Goal: Check status: Check status

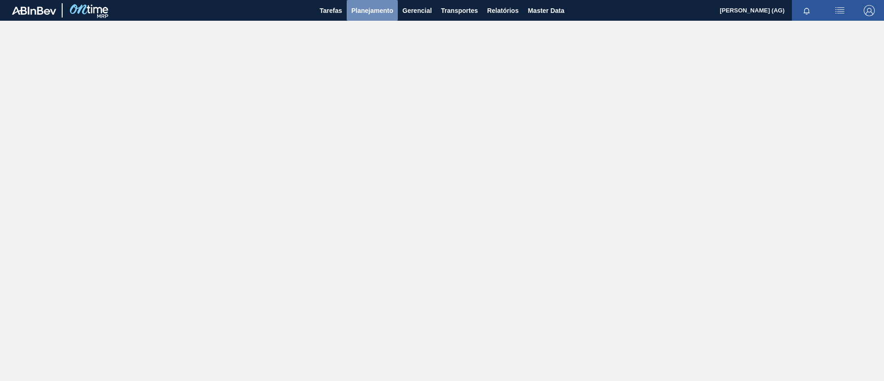
click at [384, 12] on span "Planejamento" at bounding box center [372, 10] width 42 height 11
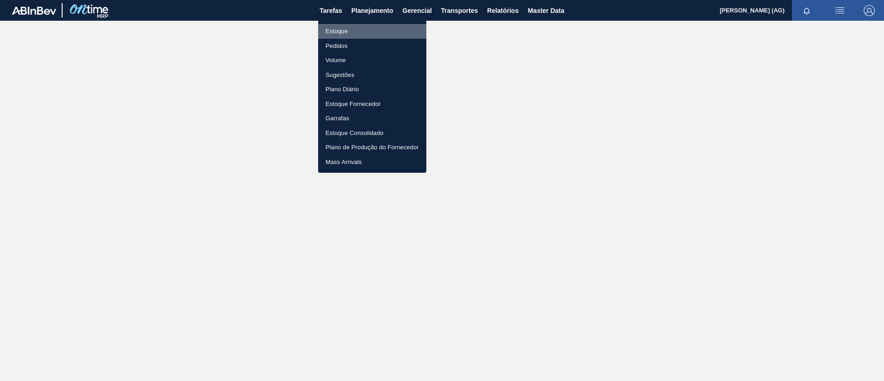
click at [359, 29] on li "Estoque" at bounding box center [372, 31] width 108 height 15
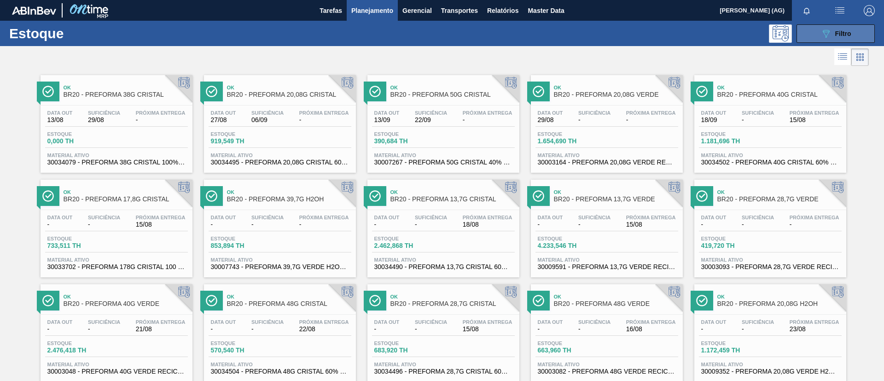
click at [807, 35] on button "089F7B8B-B2A5-4AFE-B5C0-19BA573D28AC Filtro" at bounding box center [835, 33] width 78 height 18
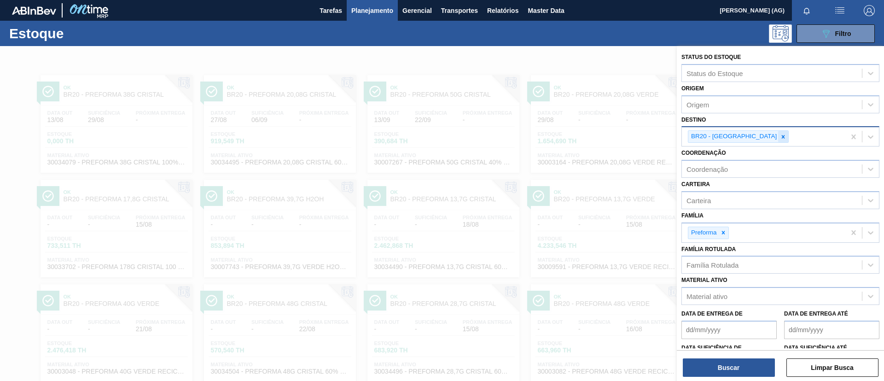
click at [778, 140] on div at bounding box center [783, 137] width 10 height 12
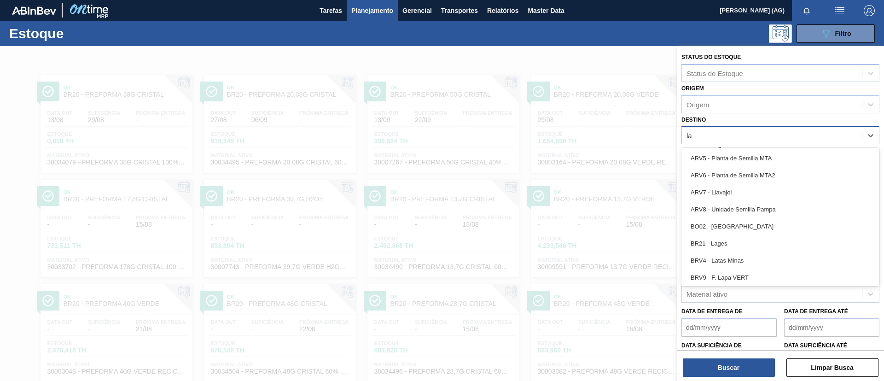
type input "lag"
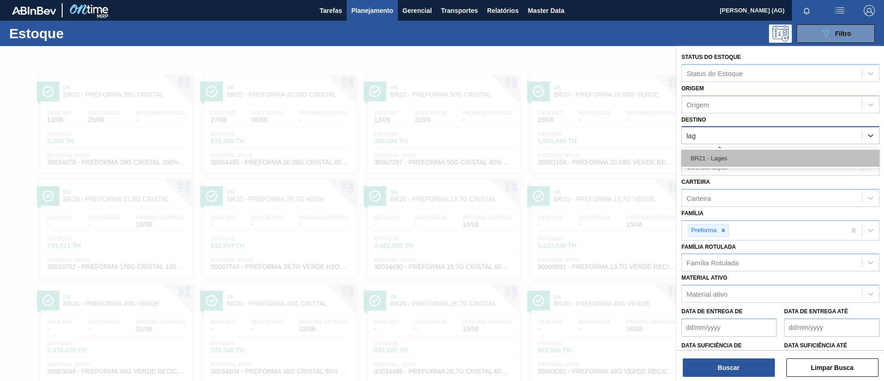
click at [732, 157] on div "BR21 - Lages" at bounding box center [780, 158] width 198 height 17
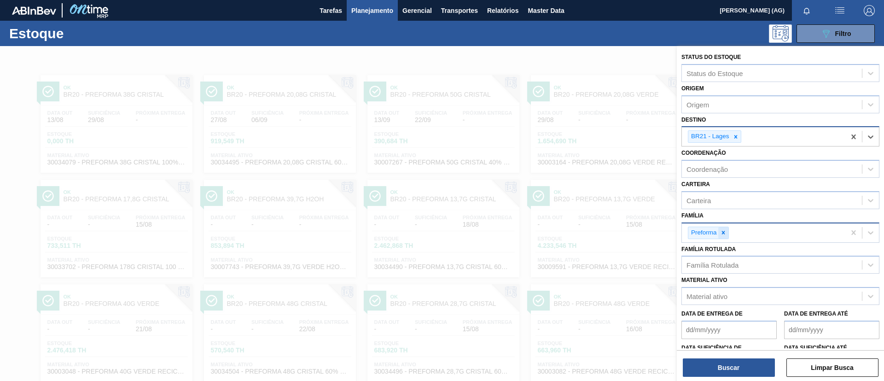
click at [725, 230] on icon at bounding box center [723, 232] width 6 height 6
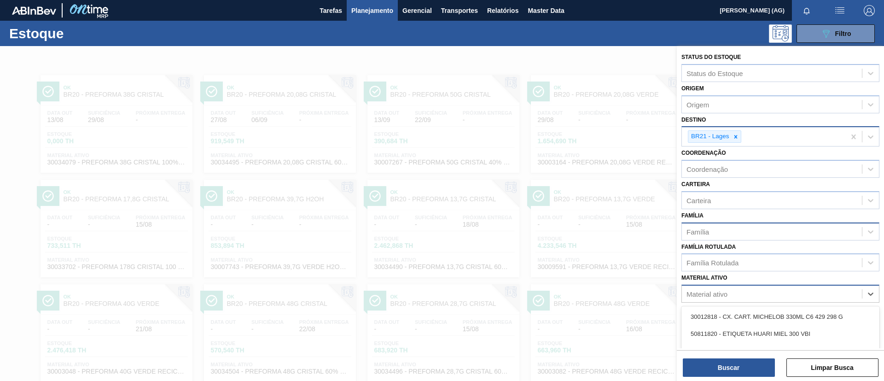
click at [733, 292] on div "Material ativo" at bounding box center [771, 293] width 180 height 13
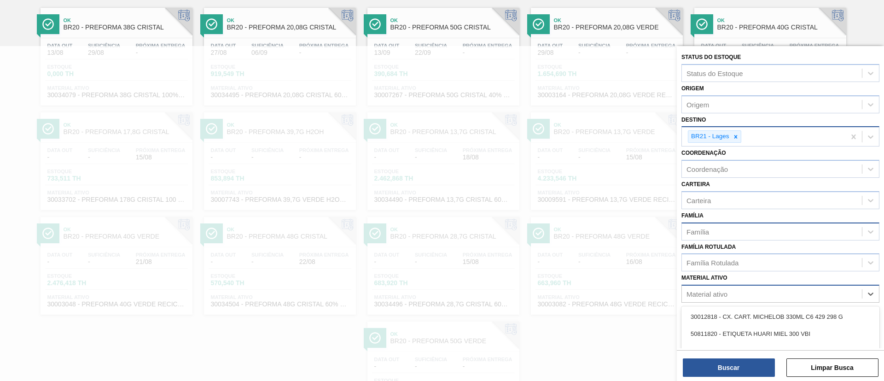
paste ativo "20008538"
type ativo "20008538"
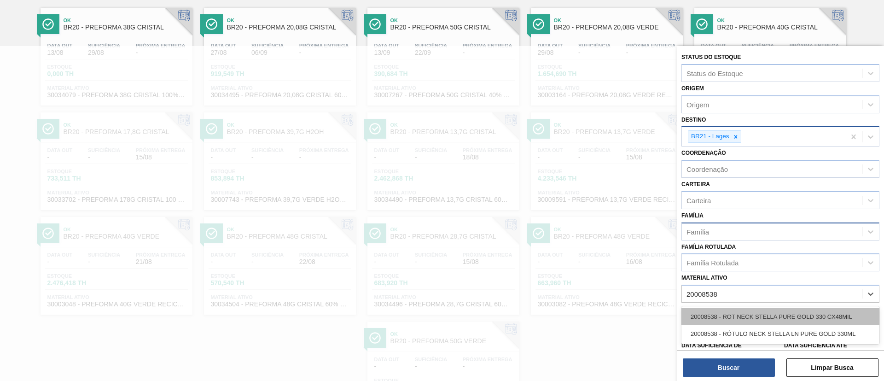
click at [744, 313] on div "20008538 - ROT NECK STELLA PURE GOLD 330 CX48MIL" at bounding box center [780, 316] width 198 height 17
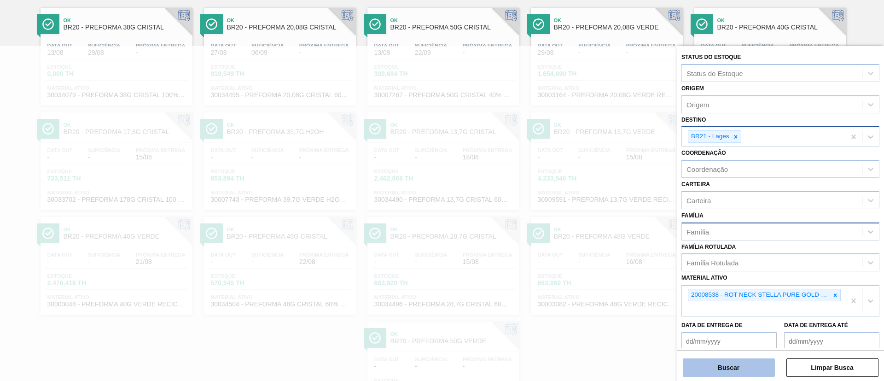
click at [762, 360] on button "Buscar" at bounding box center [728, 367] width 92 height 18
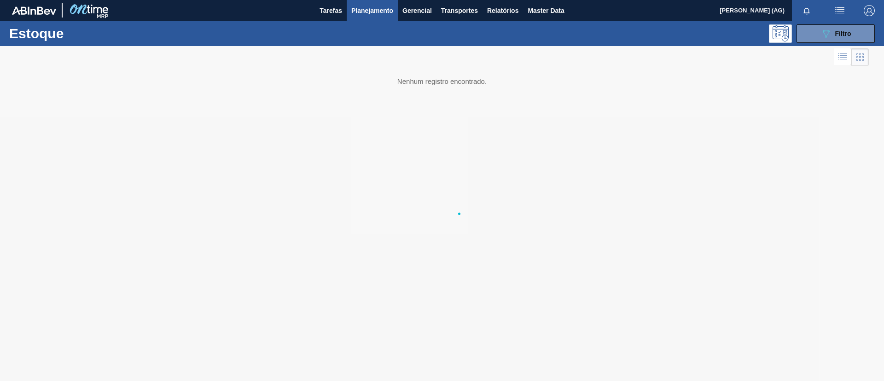
scroll to position [0, 0]
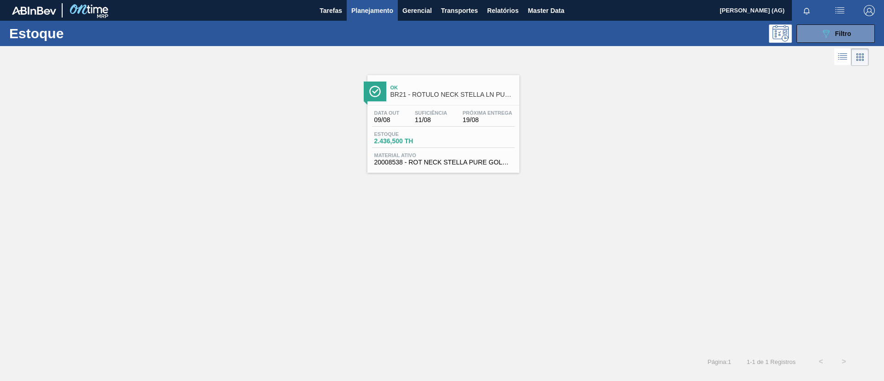
click at [384, 92] on div at bounding box center [375, 91] width 23 height 20
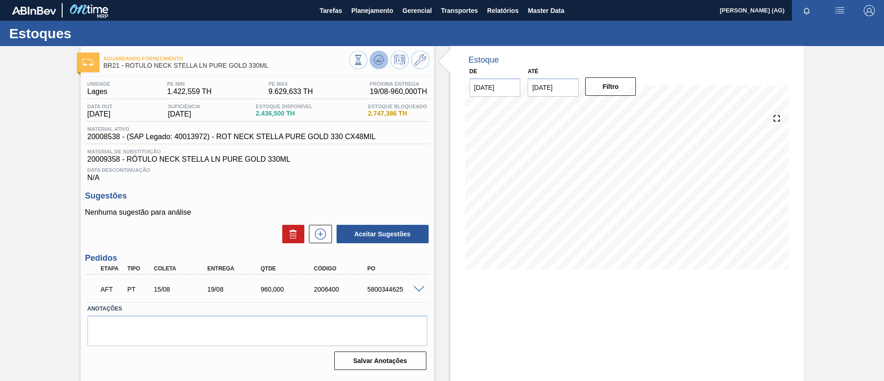
click at [377, 59] on icon at bounding box center [378, 60] width 6 height 4
